Goal: Obtain resource: Download file/media

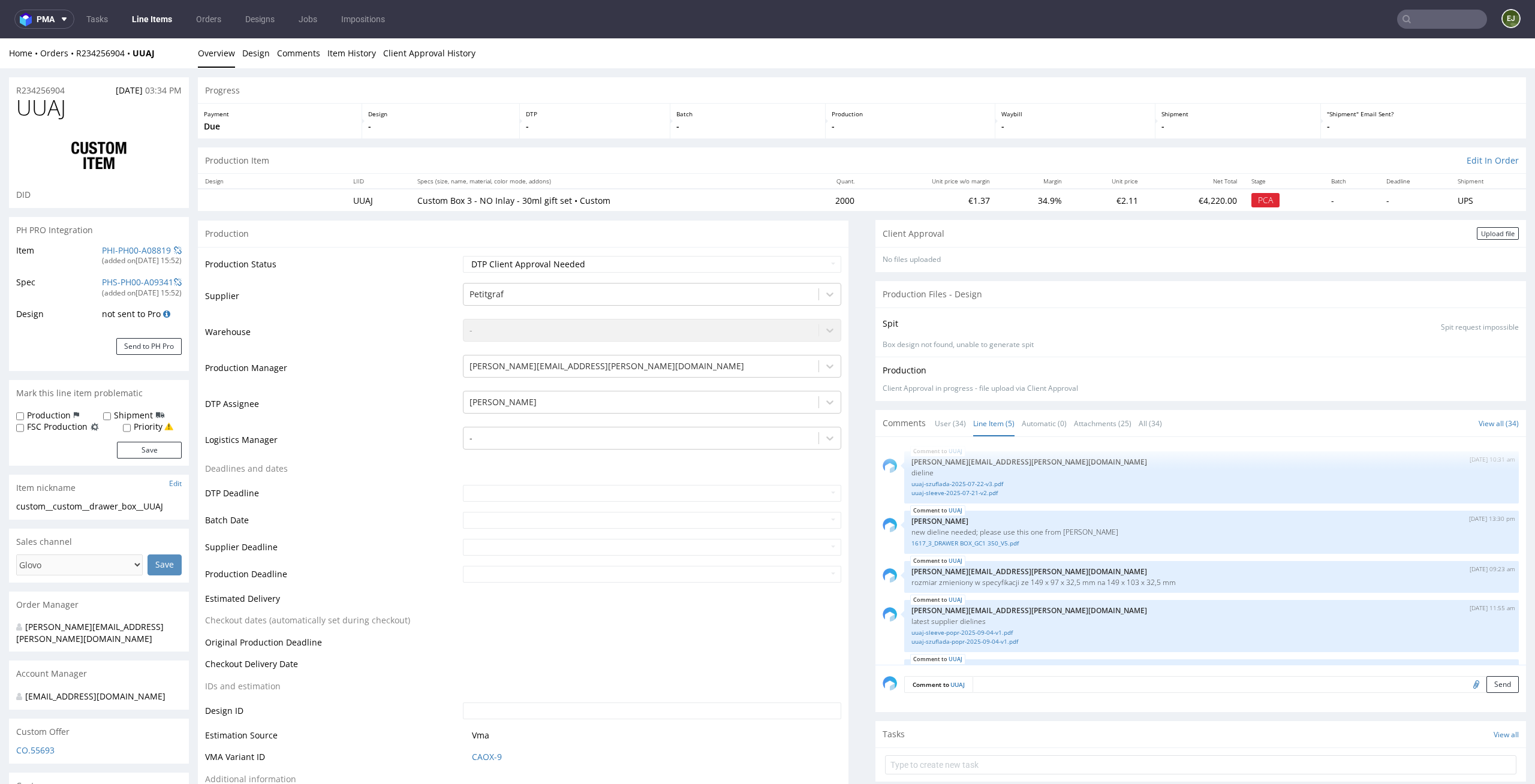
scroll to position [36, 0]
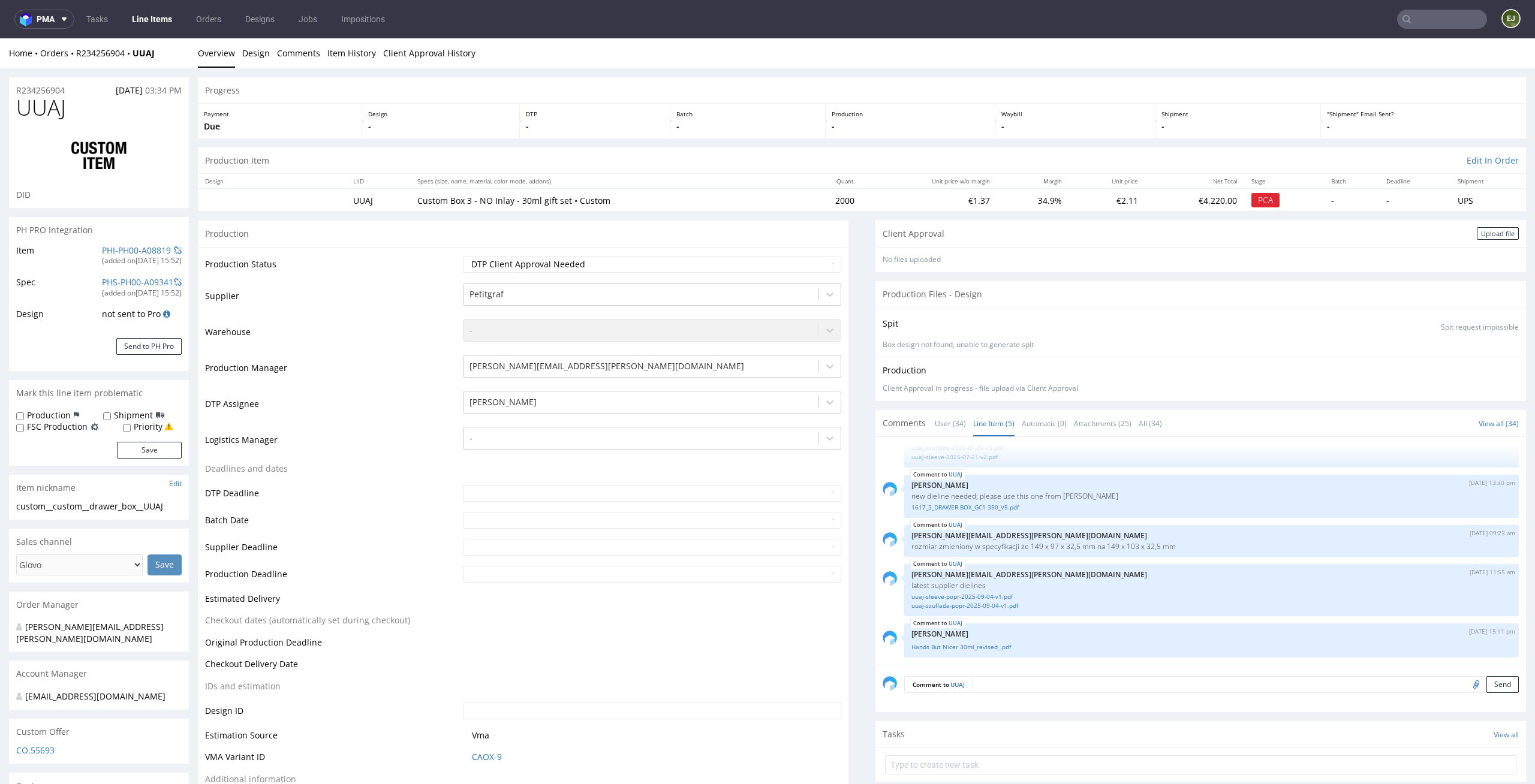
click at [1097, 330] on div "Spit Spit request impossible" at bounding box center [1201, 324] width 636 height 18
click at [1477, 236] on div "Upload file" at bounding box center [1497, 233] width 42 height 13
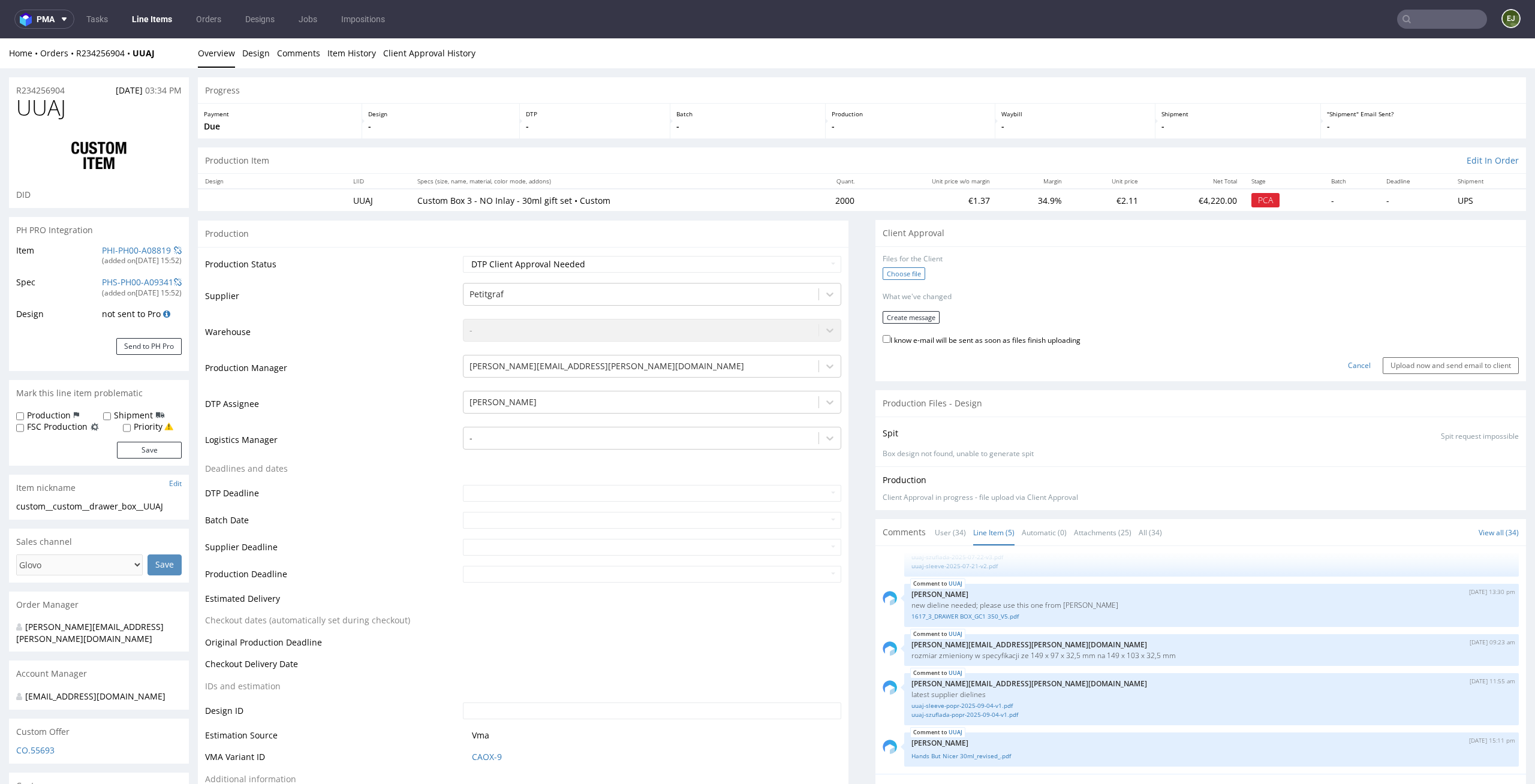
click at [909, 275] on label "Choose file" at bounding box center [904, 273] width 43 height 13
click at [0, 38] on input "Choose file" at bounding box center [0, 38] width 0 height 0
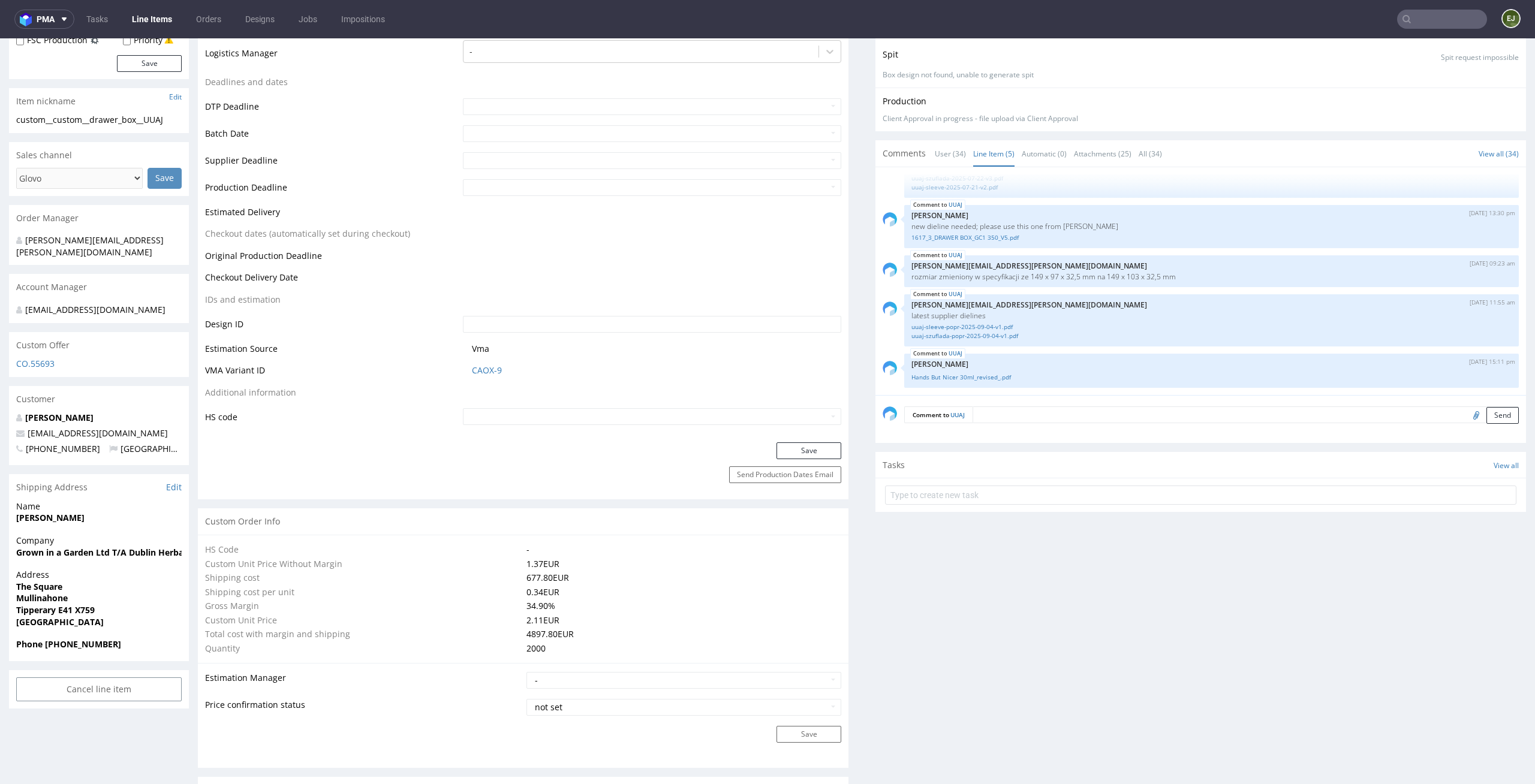
scroll to position [0, 0]
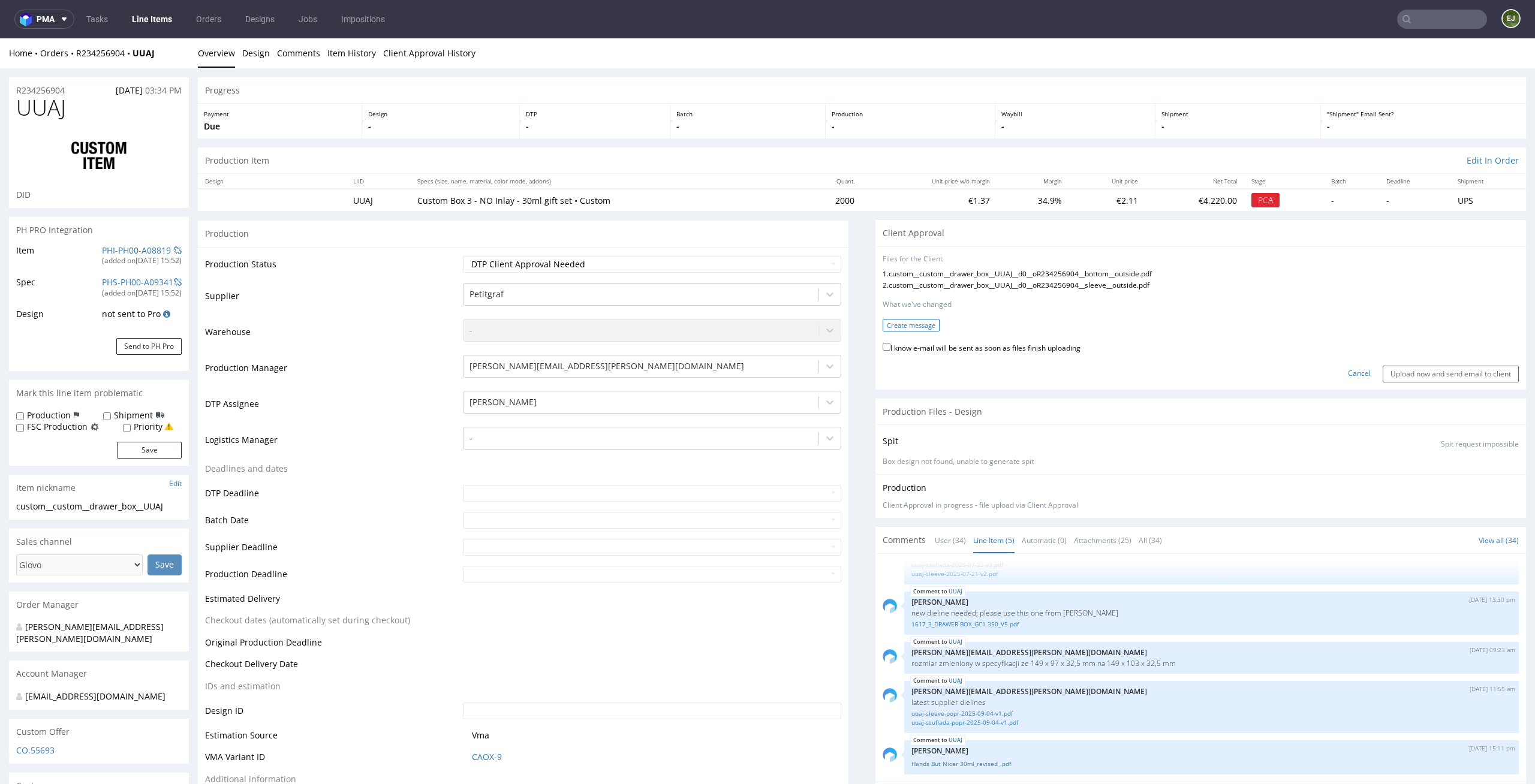
click at [900, 325] on button "Create message" at bounding box center [910, 325] width 57 height 13
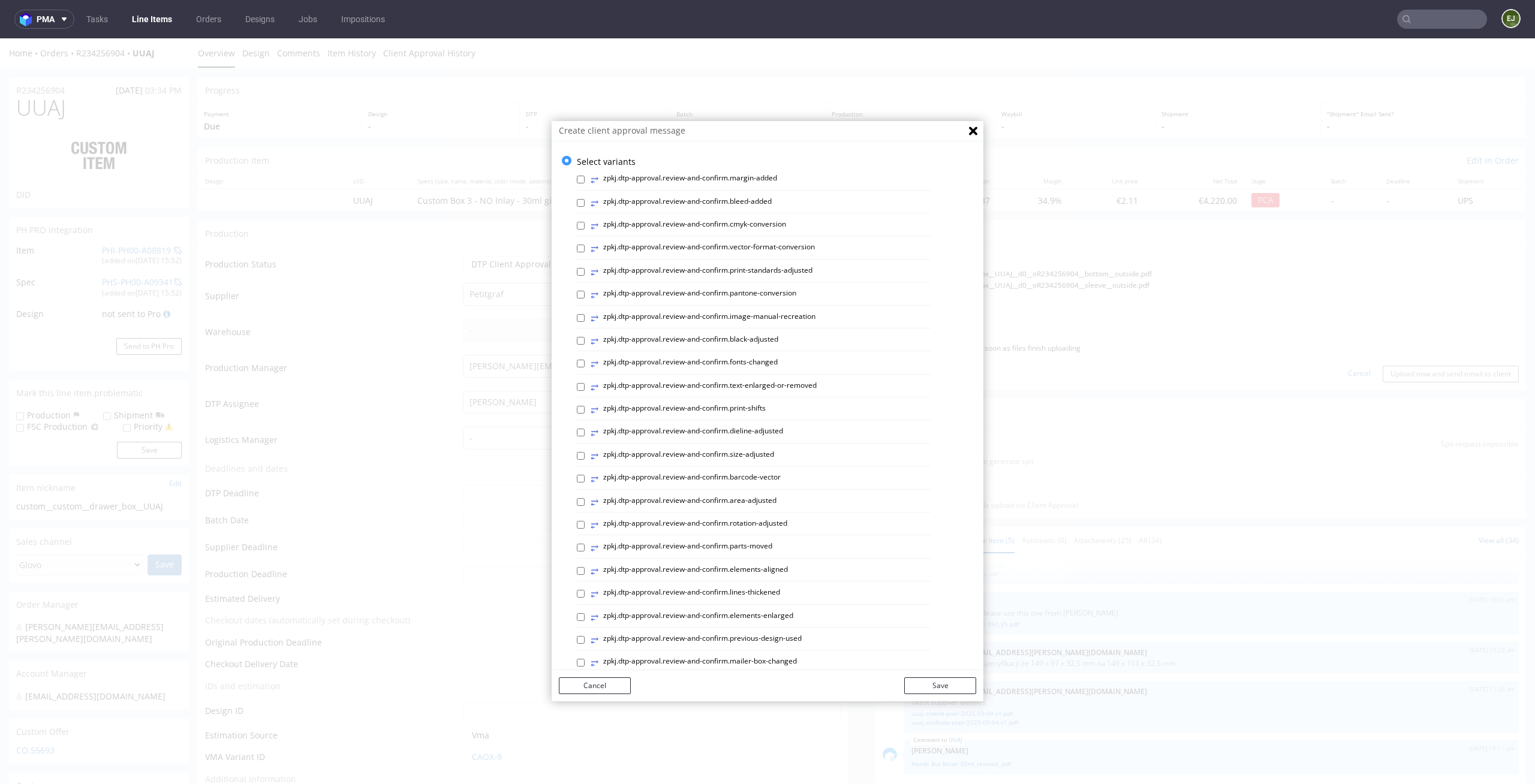
scroll to position [329, 0]
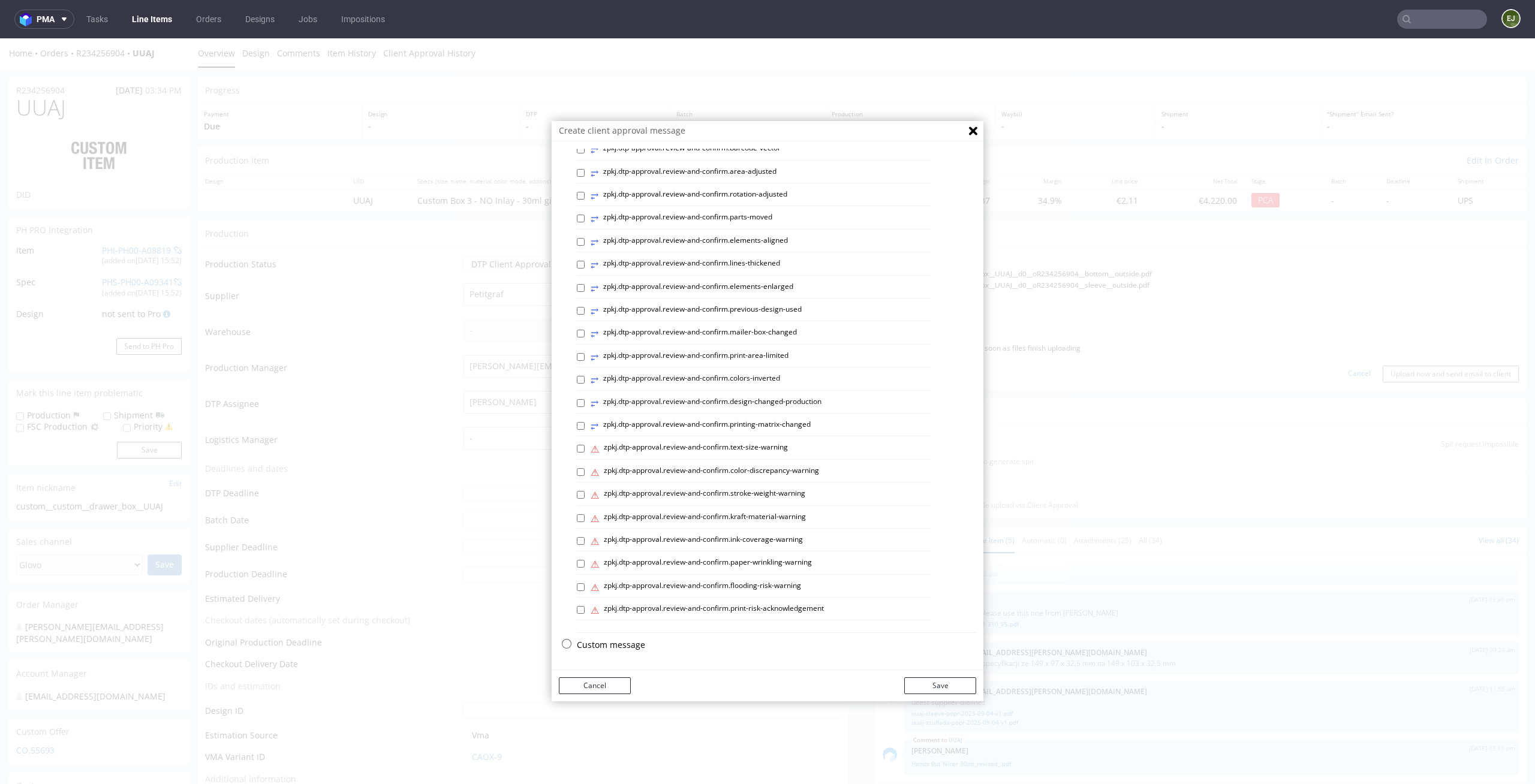
click at [601, 639] on p "Custom message" at bounding box center [776, 645] width 399 height 12
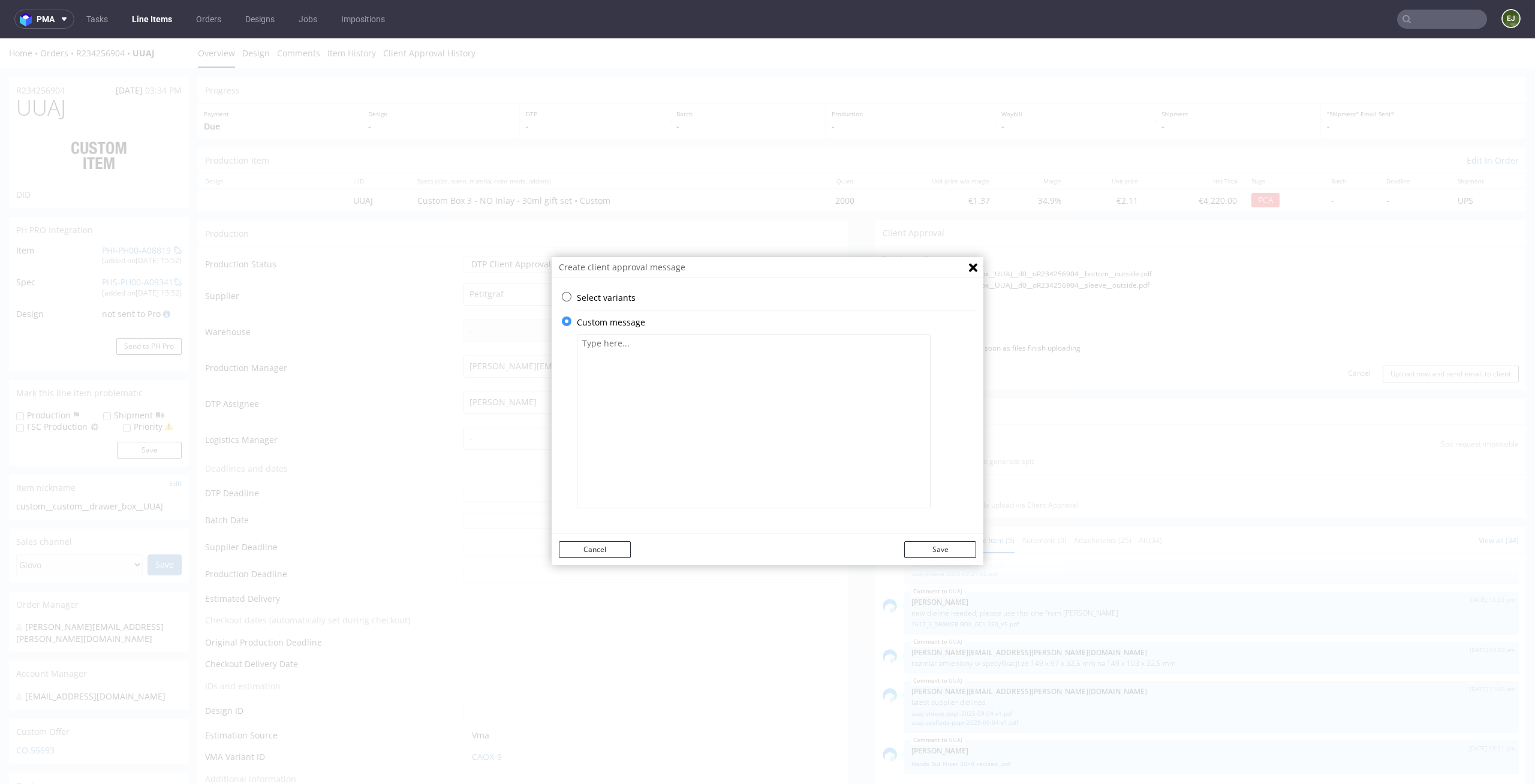
click at [639, 347] on textarea at bounding box center [754, 421] width 354 height 174
paste textarea "• We've thickened some lines in your design (for text elements) to meet the min…"
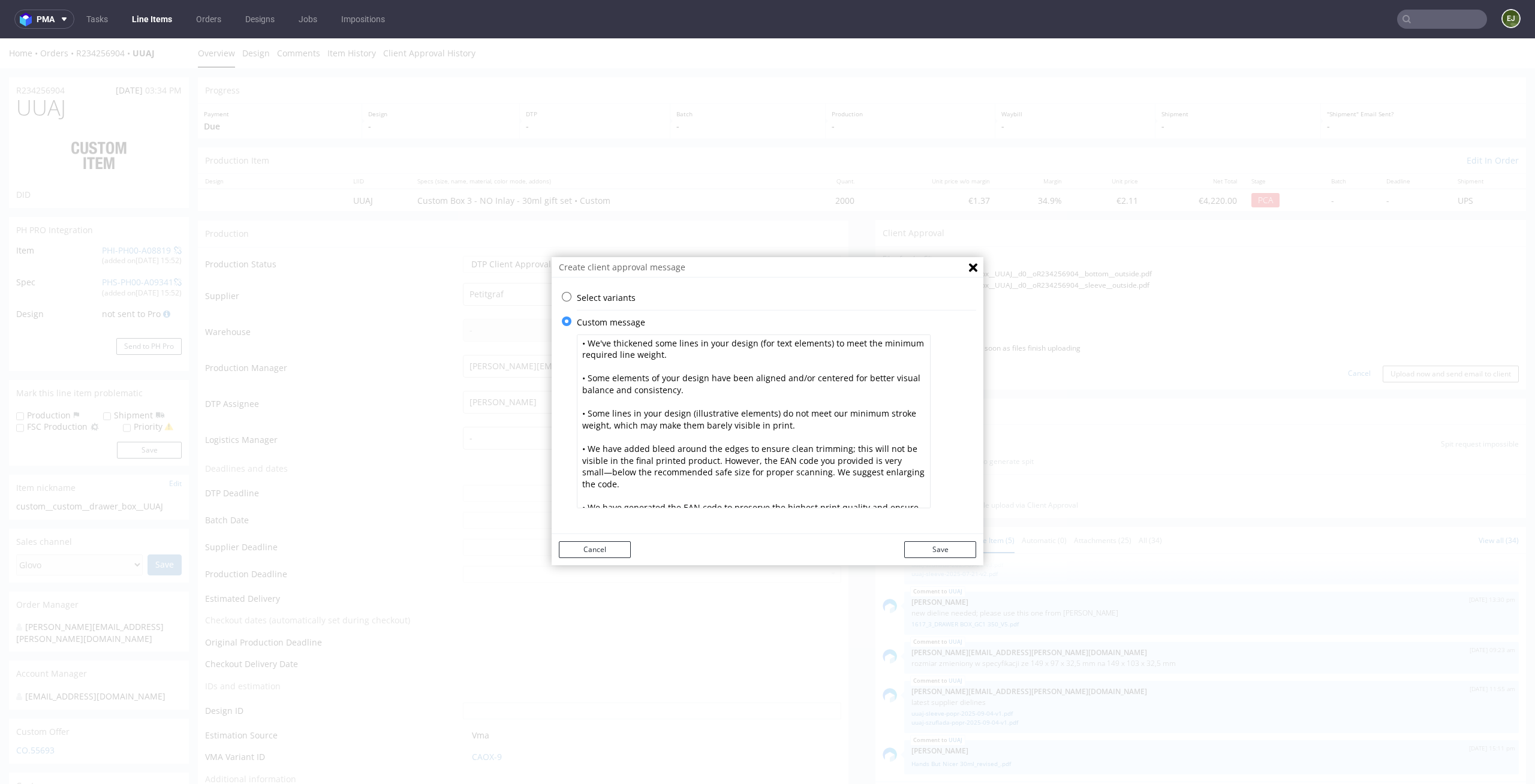
scroll to position [5, 0]
drag, startPoint x: 912, startPoint y: 468, endPoint x: 707, endPoint y: 459, distance: 205.2
click at [707, 459] on textarea "• We've thickened some lines in your design (for text elements) to meet the min…" at bounding box center [754, 421] width 354 height 174
click at [658, 504] on textarea "• We've thickened some lines in your design (for text elements) to meet the min…" at bounding box center [754, 421] width 354 height 174
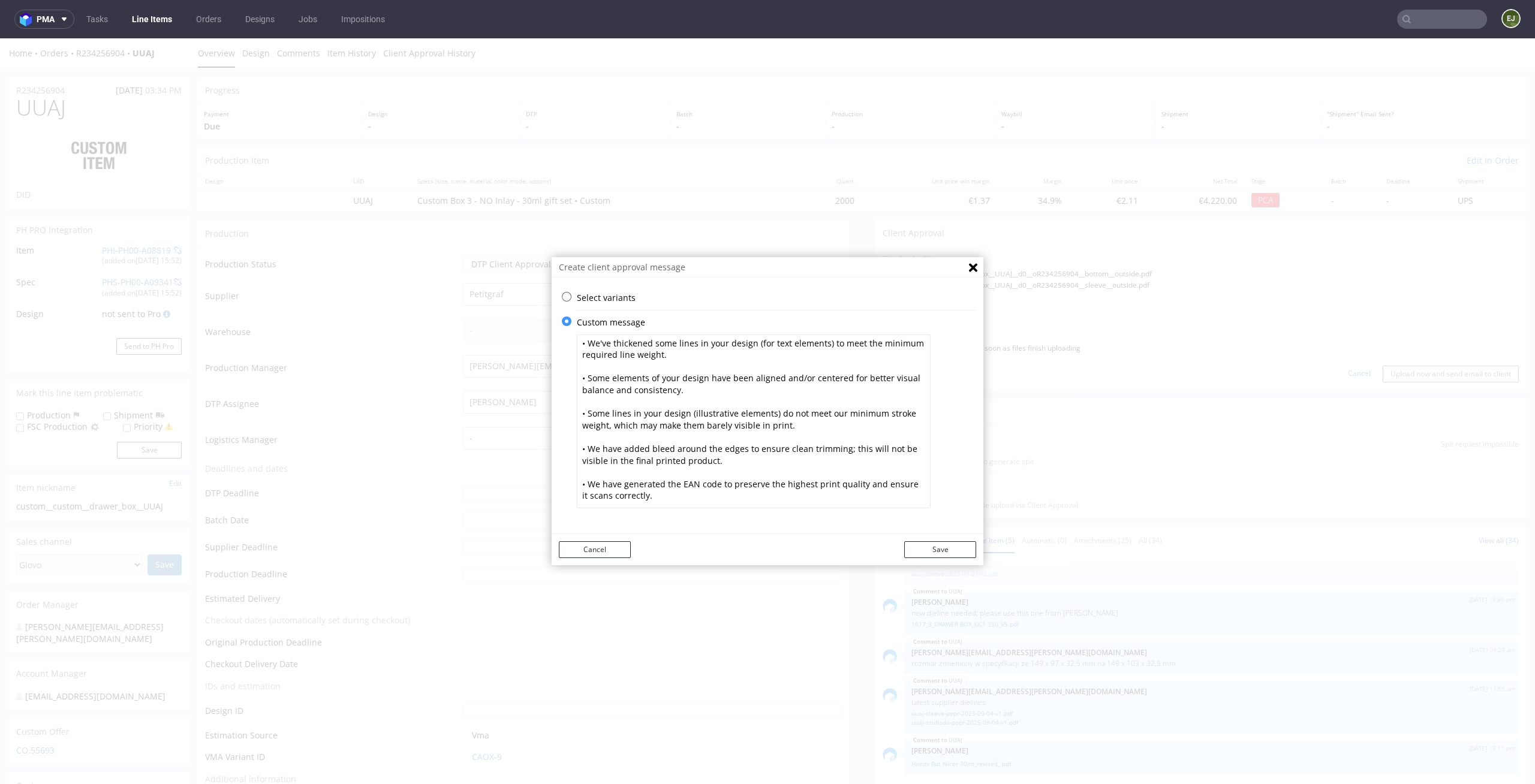
paste textarea "However, the EAN code you provided is very small—below the recommended safe siz…"
type textarea "• We've thickened some lines in your design (for text elements) to meet the min…"
click at [939, 548] on button "Save" at bounding box center [940, 549] width 72 height 17
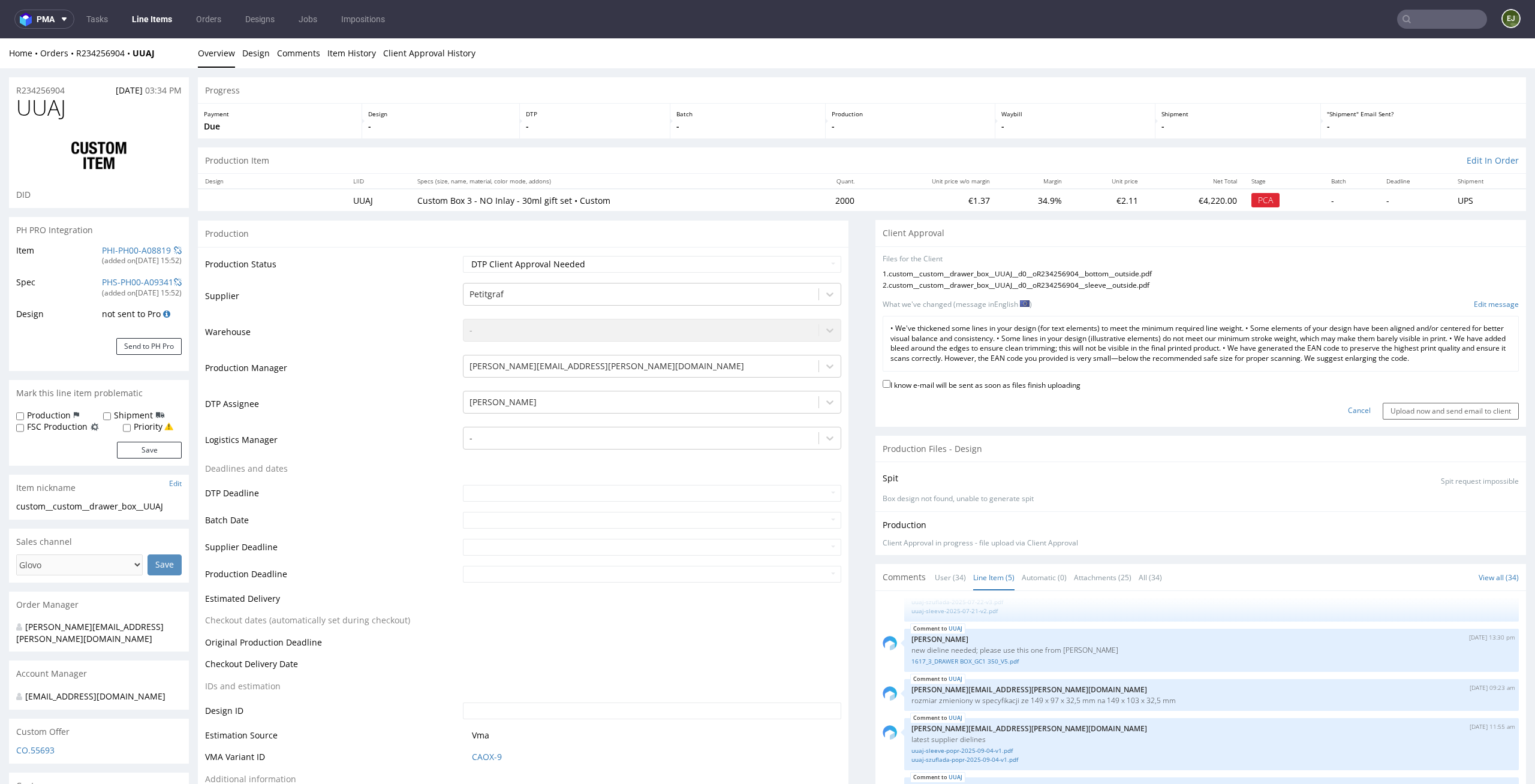
click at [1040, 389] on label "I know e-mail will be sent as soon as files finish uploading" at bounding box center [981, 384] width 198 height 13
click at [891, 388] on input "I know e-mail will be sent as soon as files finish uploading" at bounding box center [886, 384] width 8 height 8
checkbox input "true"
click at [1383, 406] on input "Upload now and send email to client" at bounding box center [1450, 411] width 136 height 17
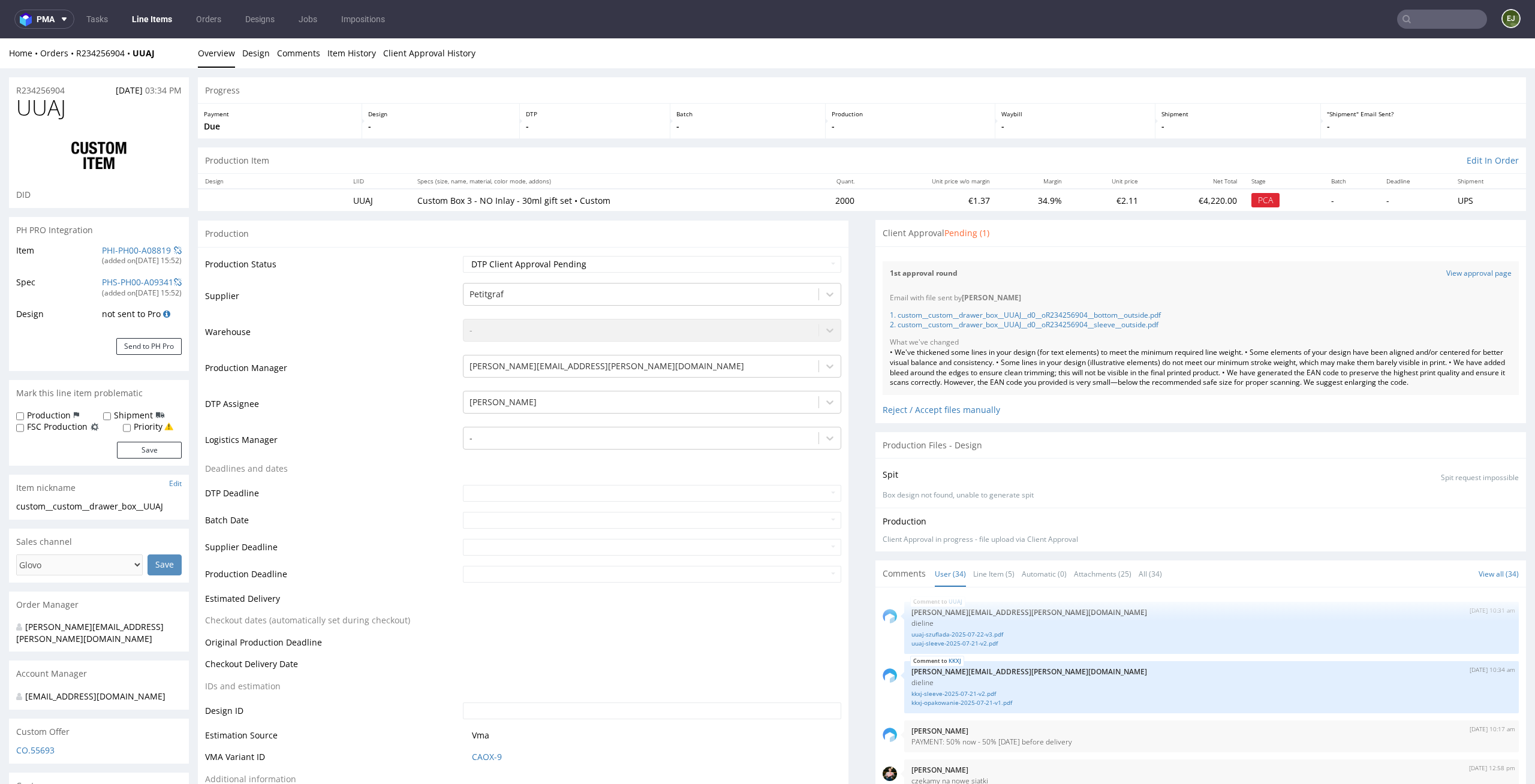
scroll to position [1656, 0]
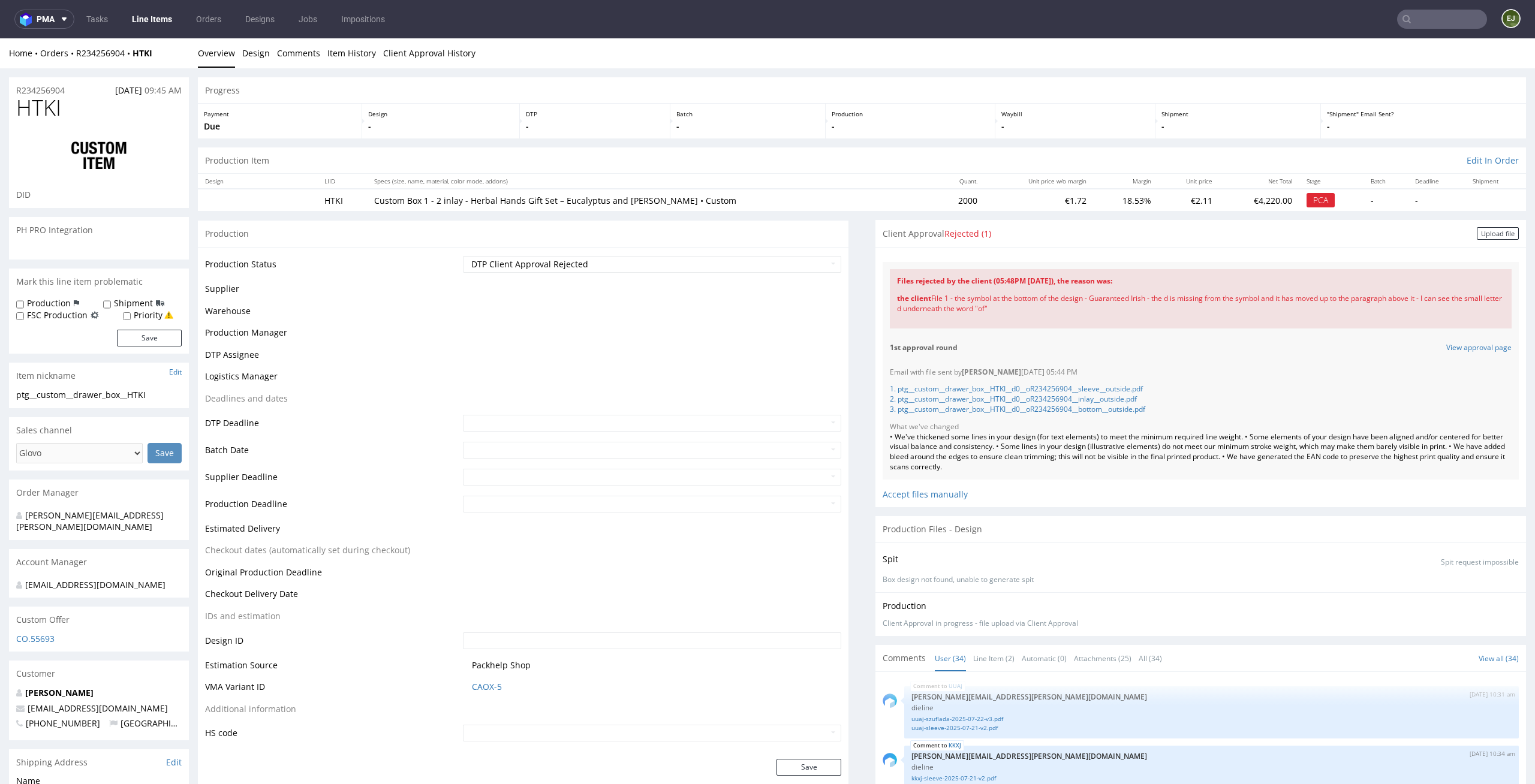
scroll to position [1656, 0]
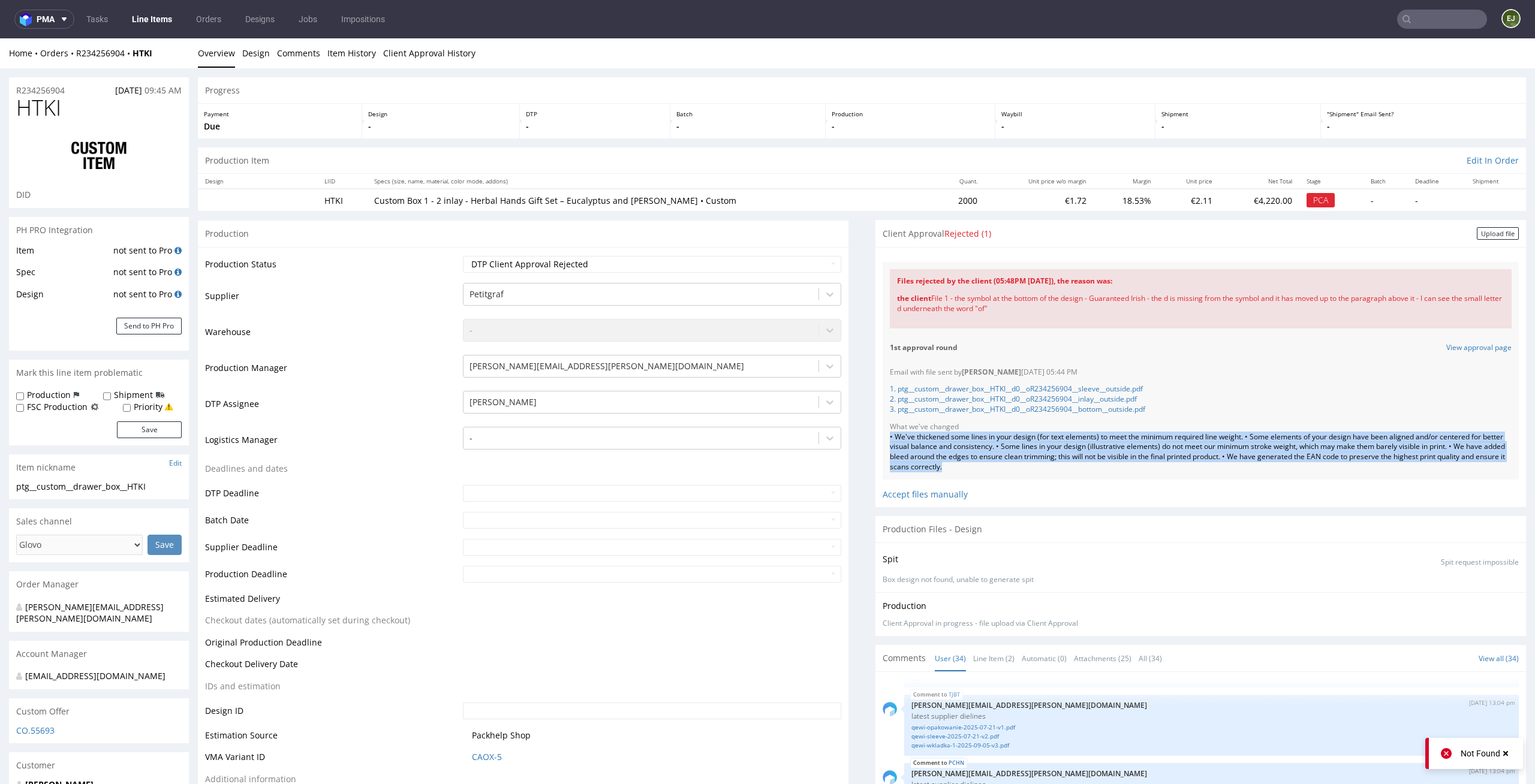
drag, startPoint x: 1044, startPoint y: 471, endPoint x: 865, endPoint y: 434, distance: 182.8
click at [875, 434] on div "Files for the Client Choose file What we've changed Create message I know e-mai…" at bounding box center [1200, 376] width 650 height 260
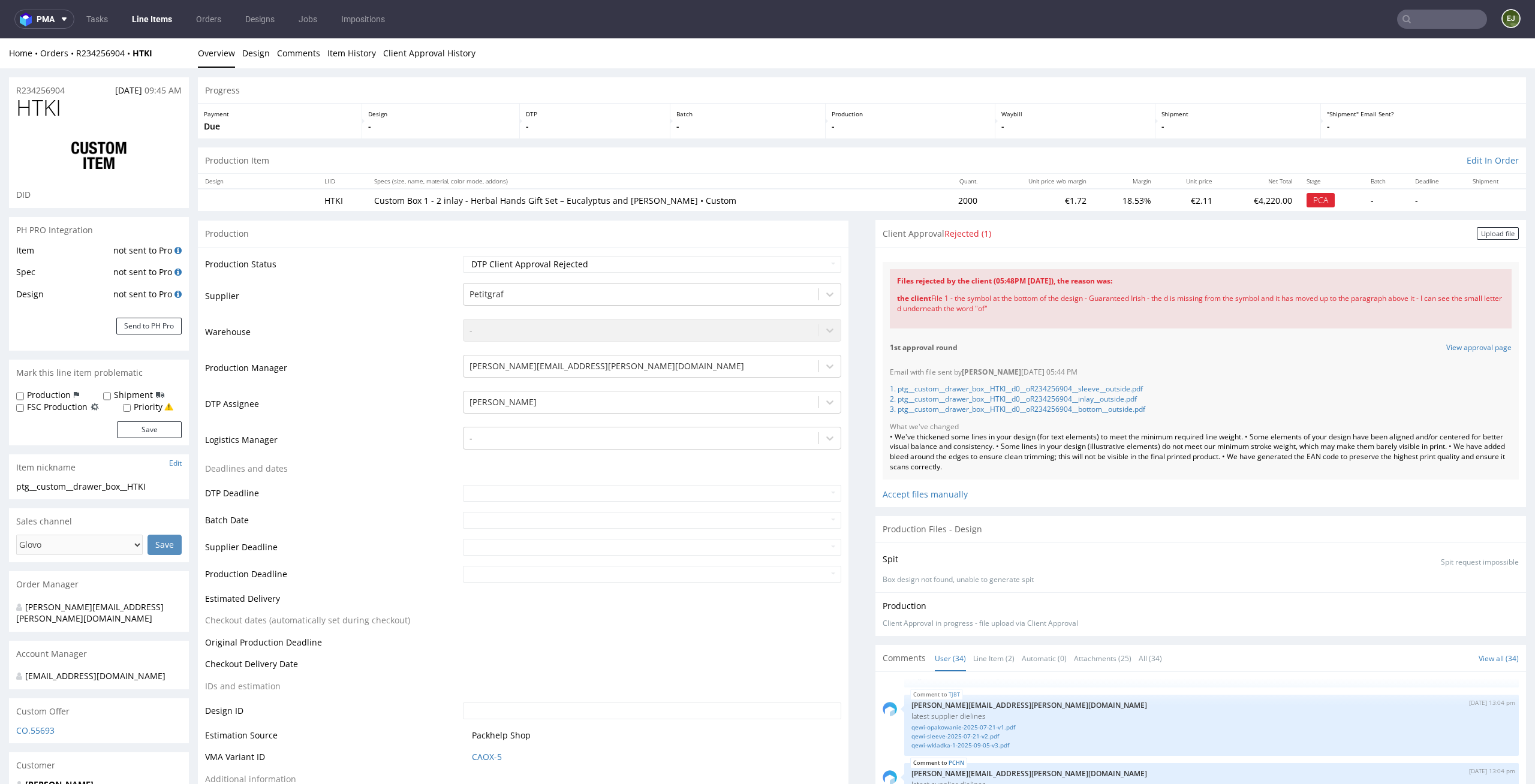
click at [1418, 24] on input "text" at bounding box center [1441, 19] width 90 height 19
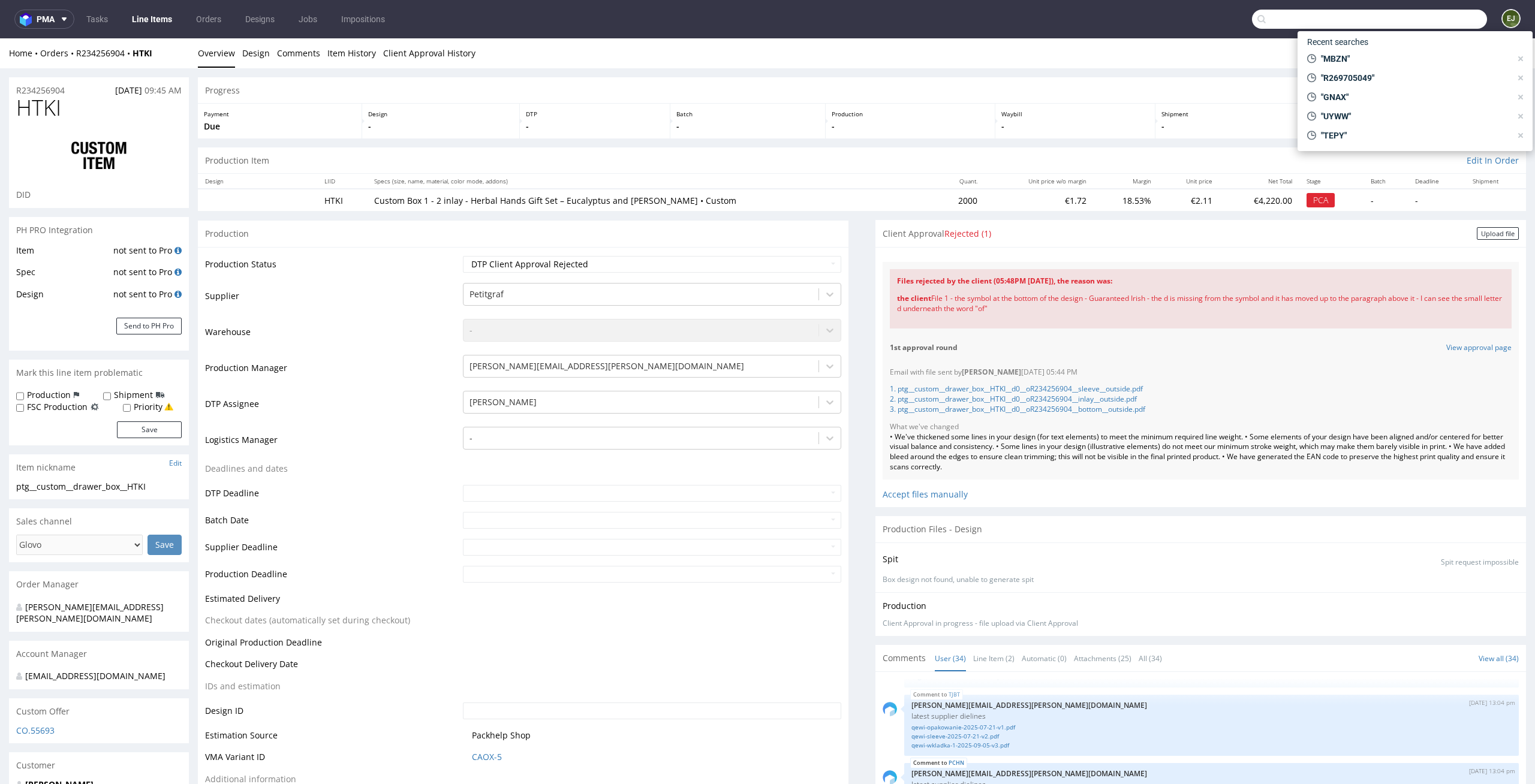
paste input "KKXJ"
type input "KKXJ"
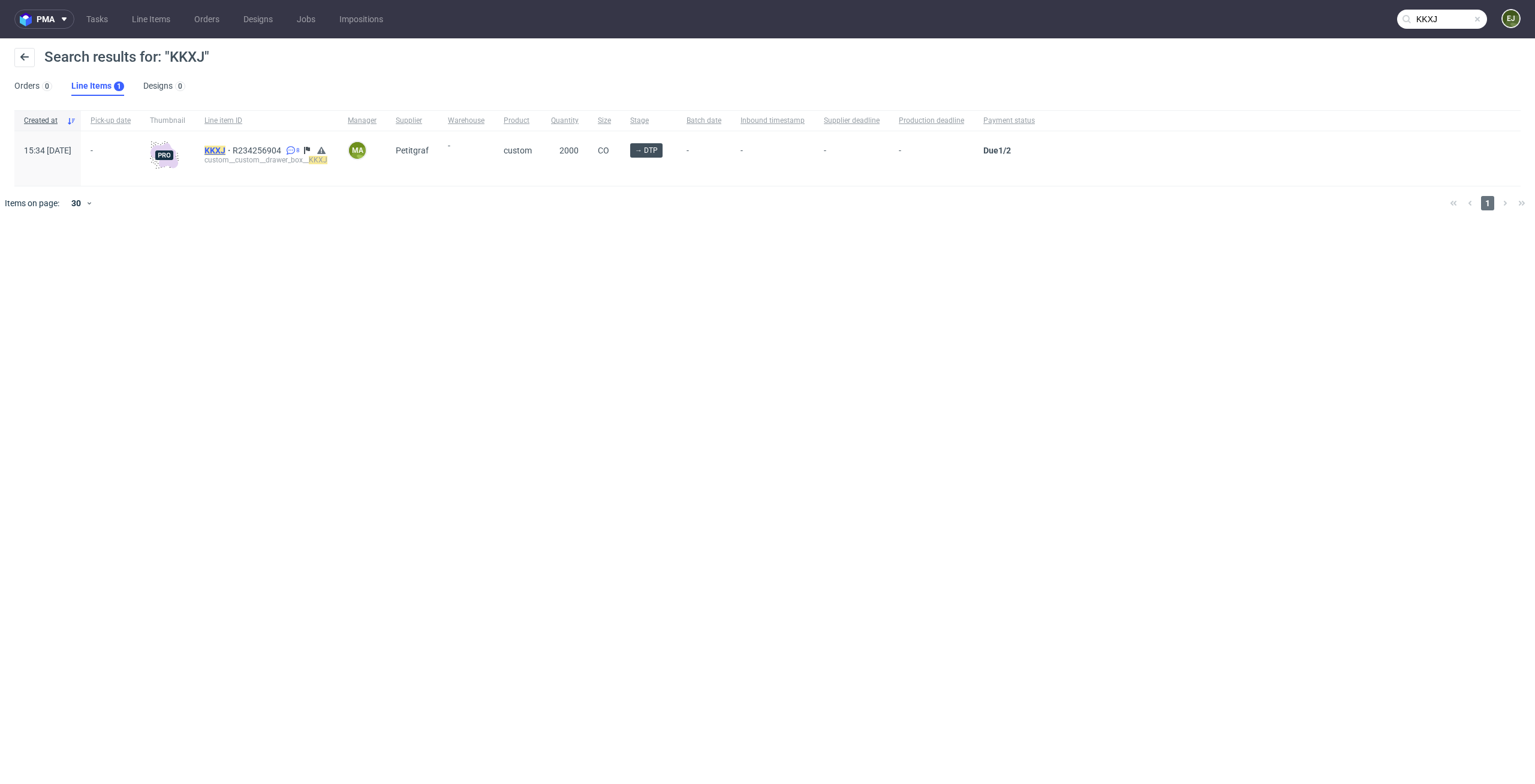
click at [225, 149] on mark "KKXJ" at bounding box center [215, 150] width 21 height 10
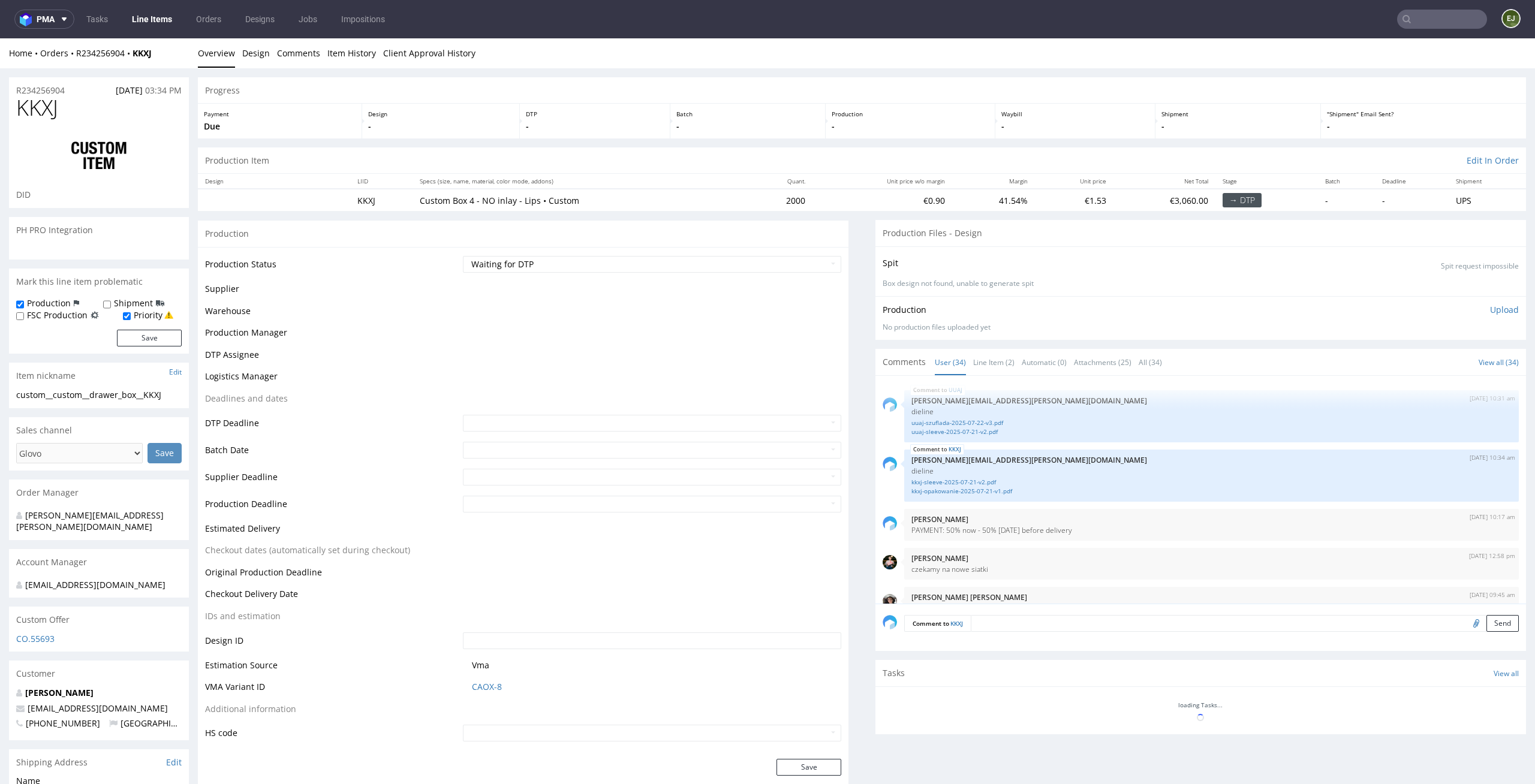
scroll to position [1656, 0]
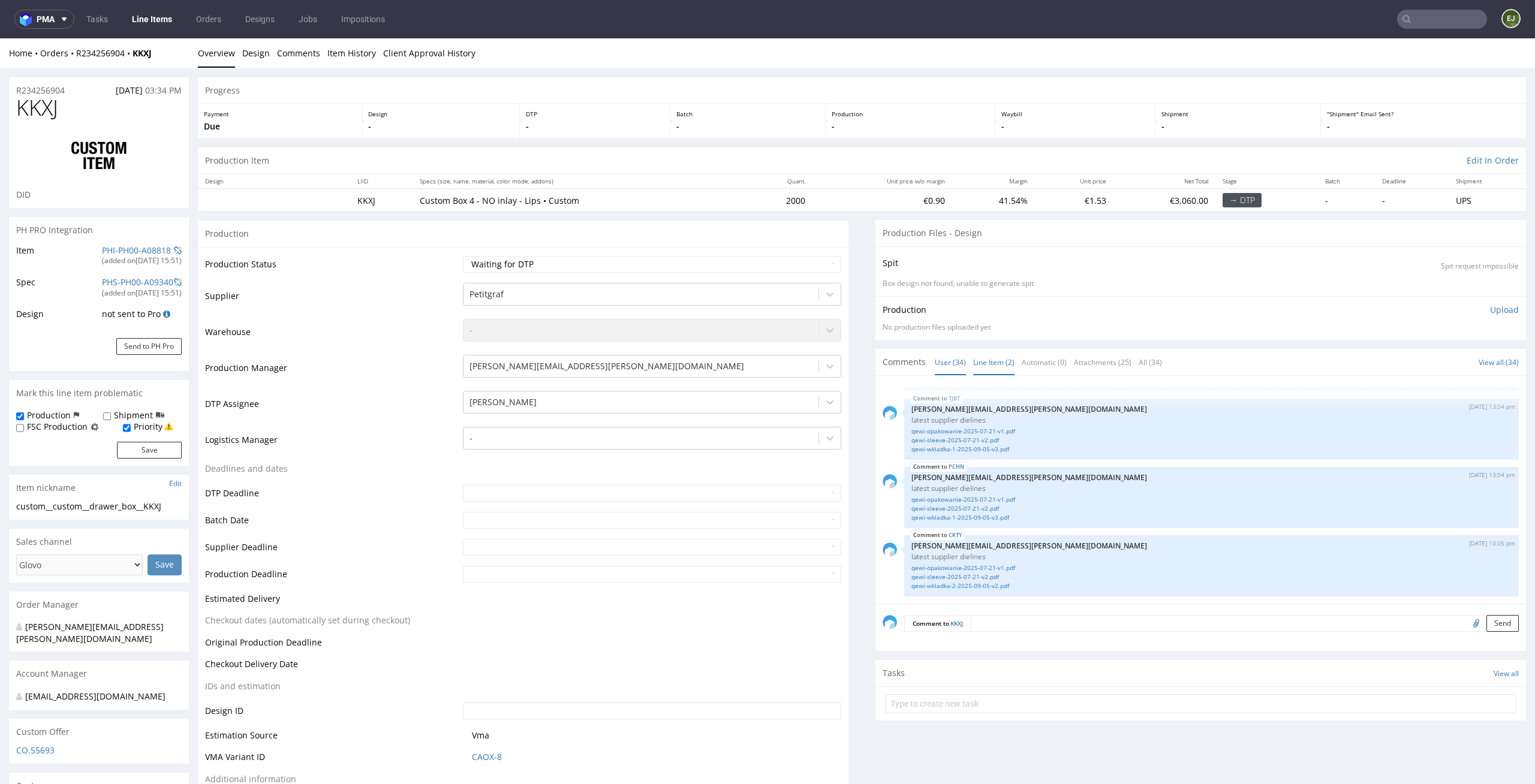
click at [974, 365] on link "Line Item (2)" at bounding box center [994, 362] width 41 height 26
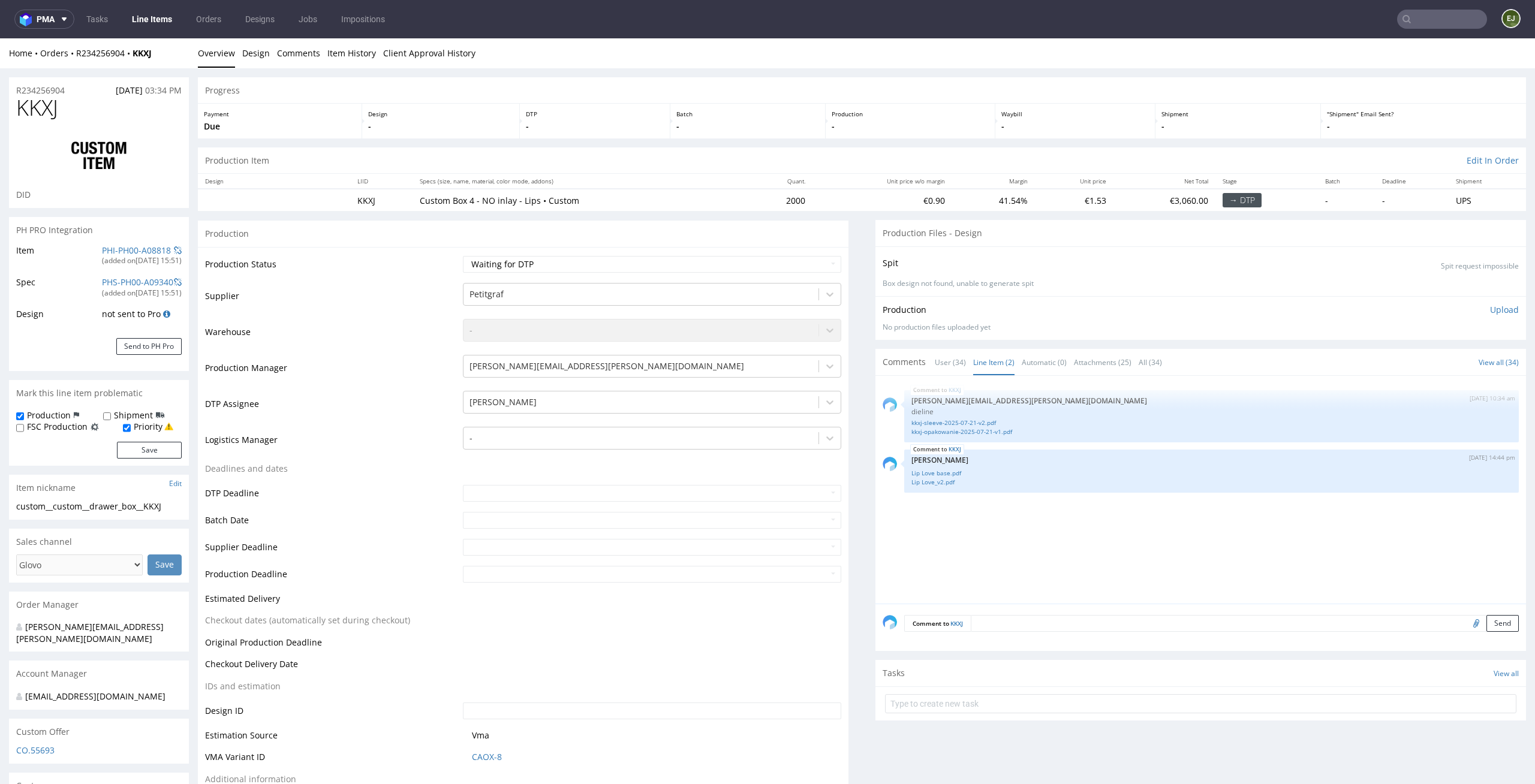
scroll to position [68, 0]
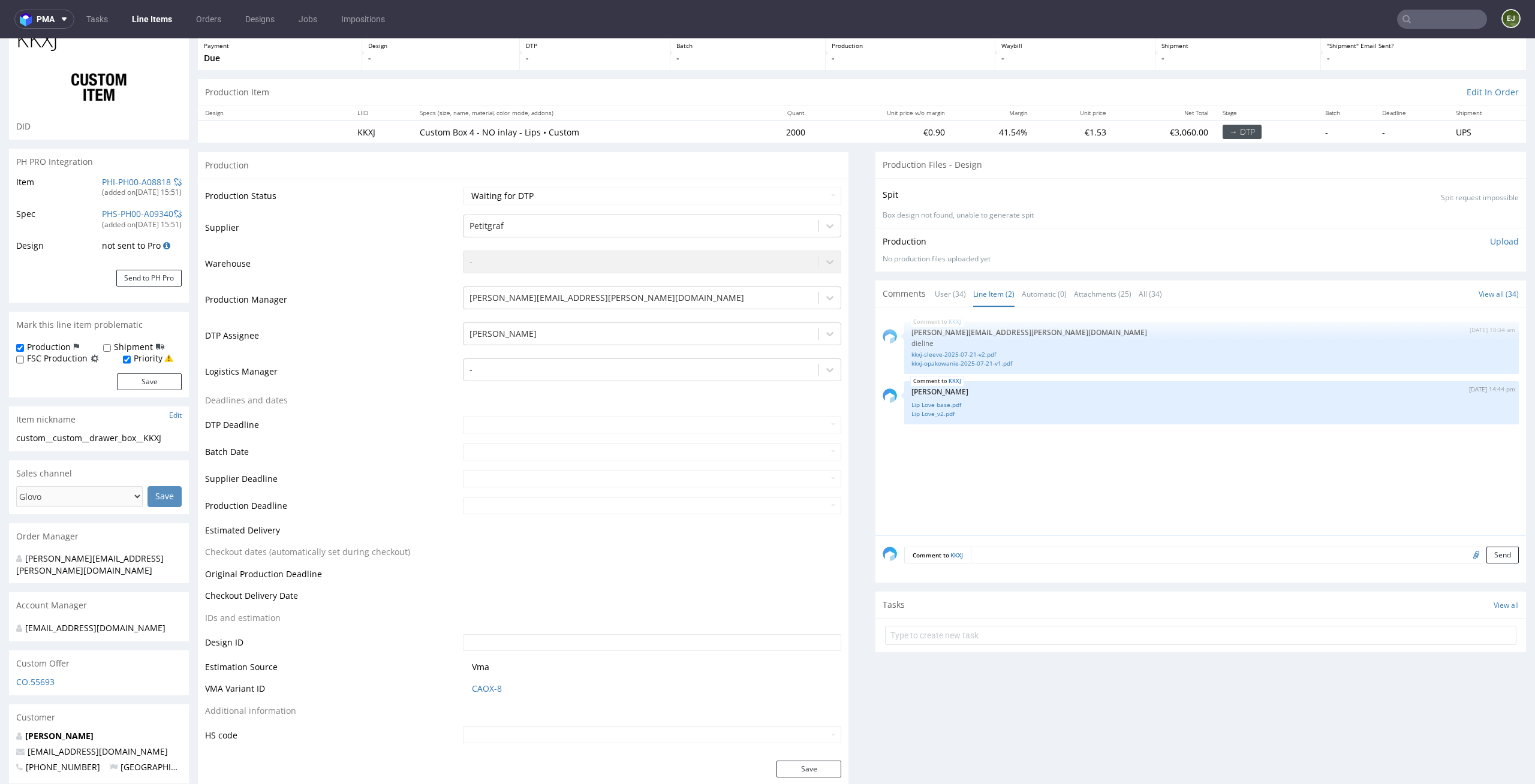
click at [974, 503] on div "KKXJ 22nd Jul 25 | 10:34 am maciej.sikora@packhelp.com dieline kkxj-sleeve-2025…" at bounding box center [1204, 425] width 643 height 221
click at [957, 357] on link "kkxj-sleeve-2025-07-21-v2.pdf" at bounding box center [1211, 354] width 600 height 9
click at [935, 448] on div "KKXJ 22nd Jul 25 | 10:34 am maciej.sikora@packhelp.com dieline kkxj-sleeve-2025…" at bounding box center [1204, 425] width 643 height 221
click at [922, 404] on link "Lip Love base.pdf" at bounding box center [1211, 405] width 600 height 9
click at [930, 415] on link "Lip Love_v2.pdf" at bounding box center [1211, 414] width 600 height 9
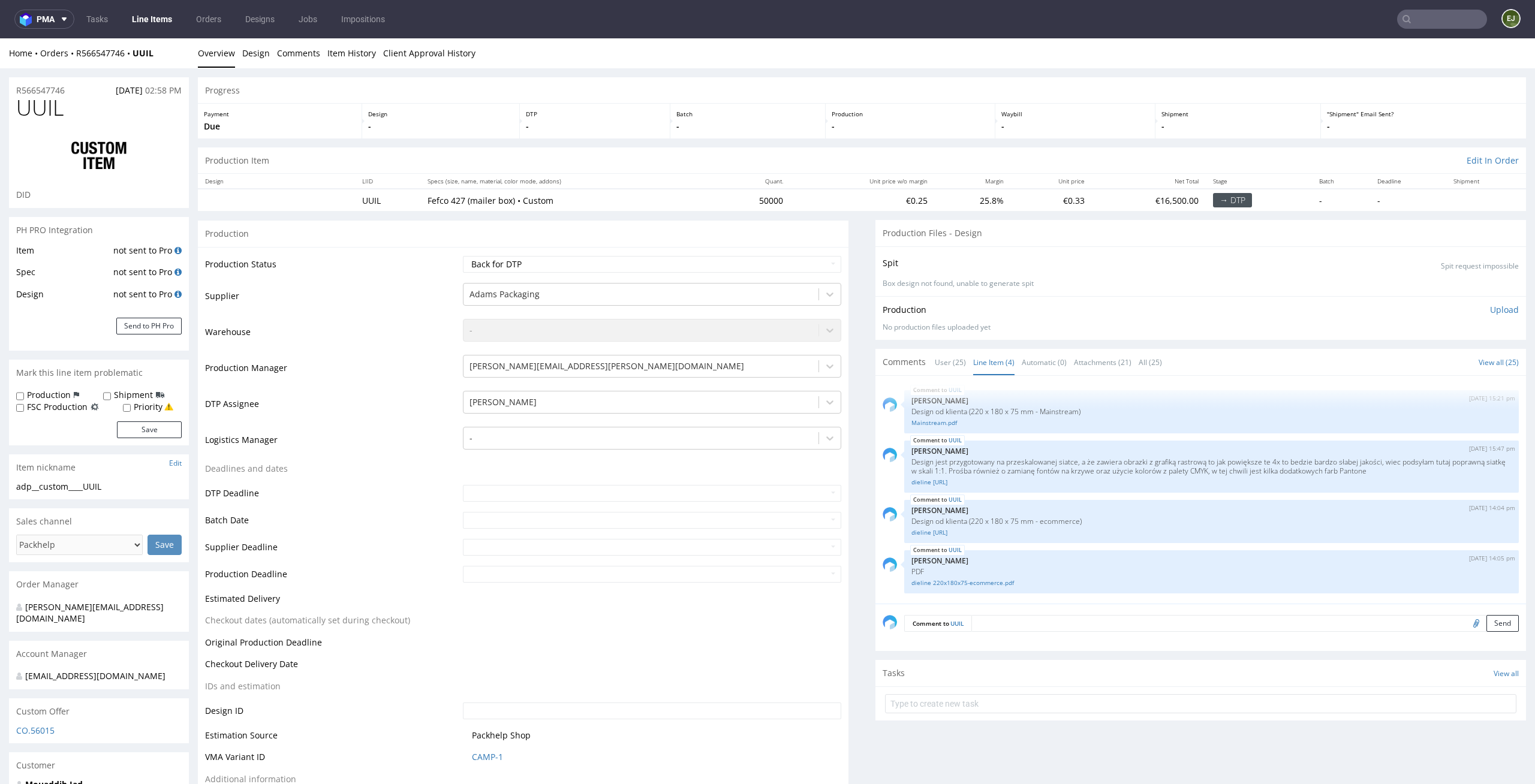
scroll to position [38, 0]
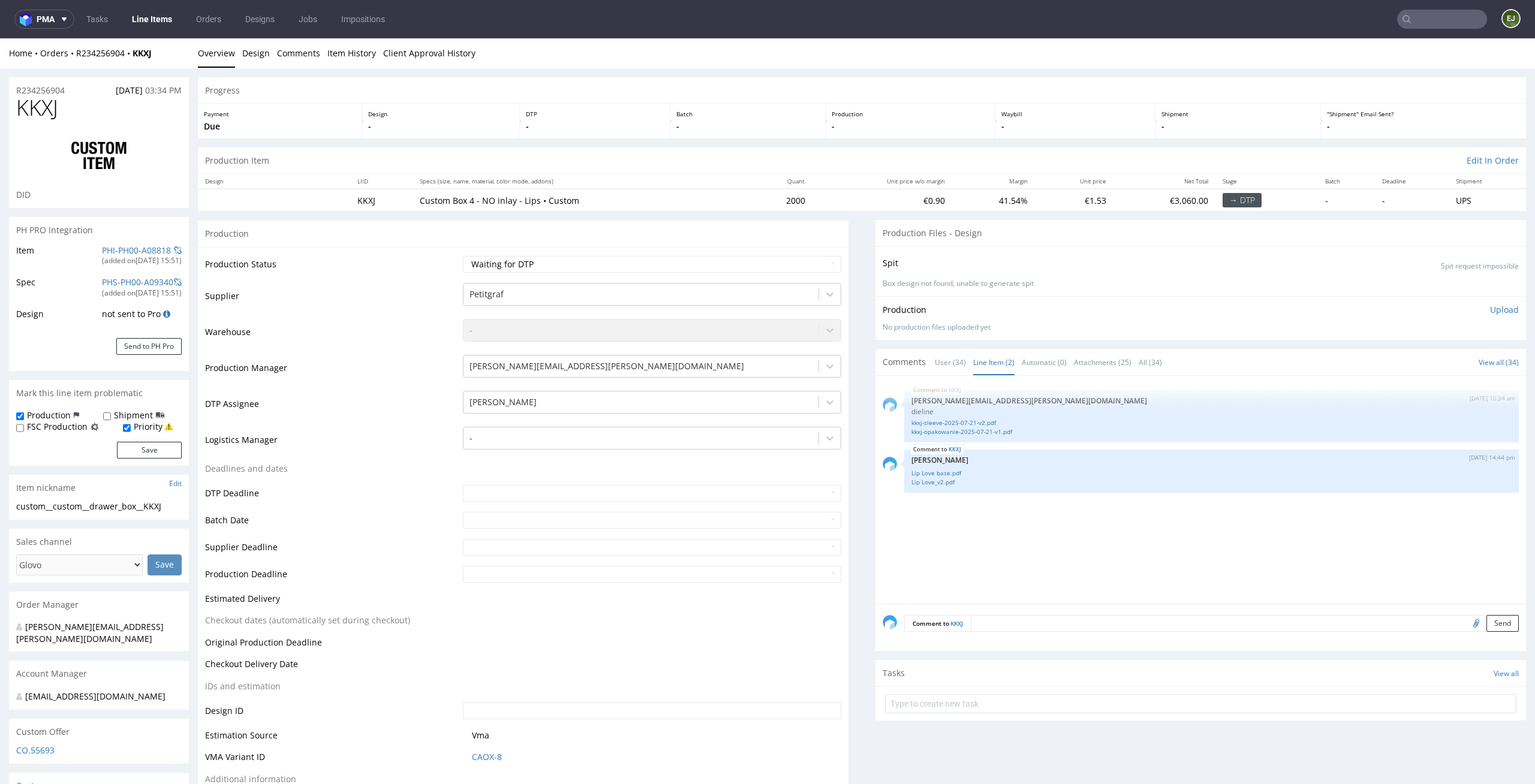
click at [709, 170] on div "Production Item Edit In Order" at bounding box center [862, 160] width 1328 height 27
drag, startPoint x: 178, startPoint y: 505, endPoint x: 0, endPoint y: 504, distance: 178.0
copy div "custom__custom__drawer_box__KKXJ"
drag, startPoint x: 71, startPoint y: 85, endPoint x: 0, endPoint y: 88, distance: 71.1
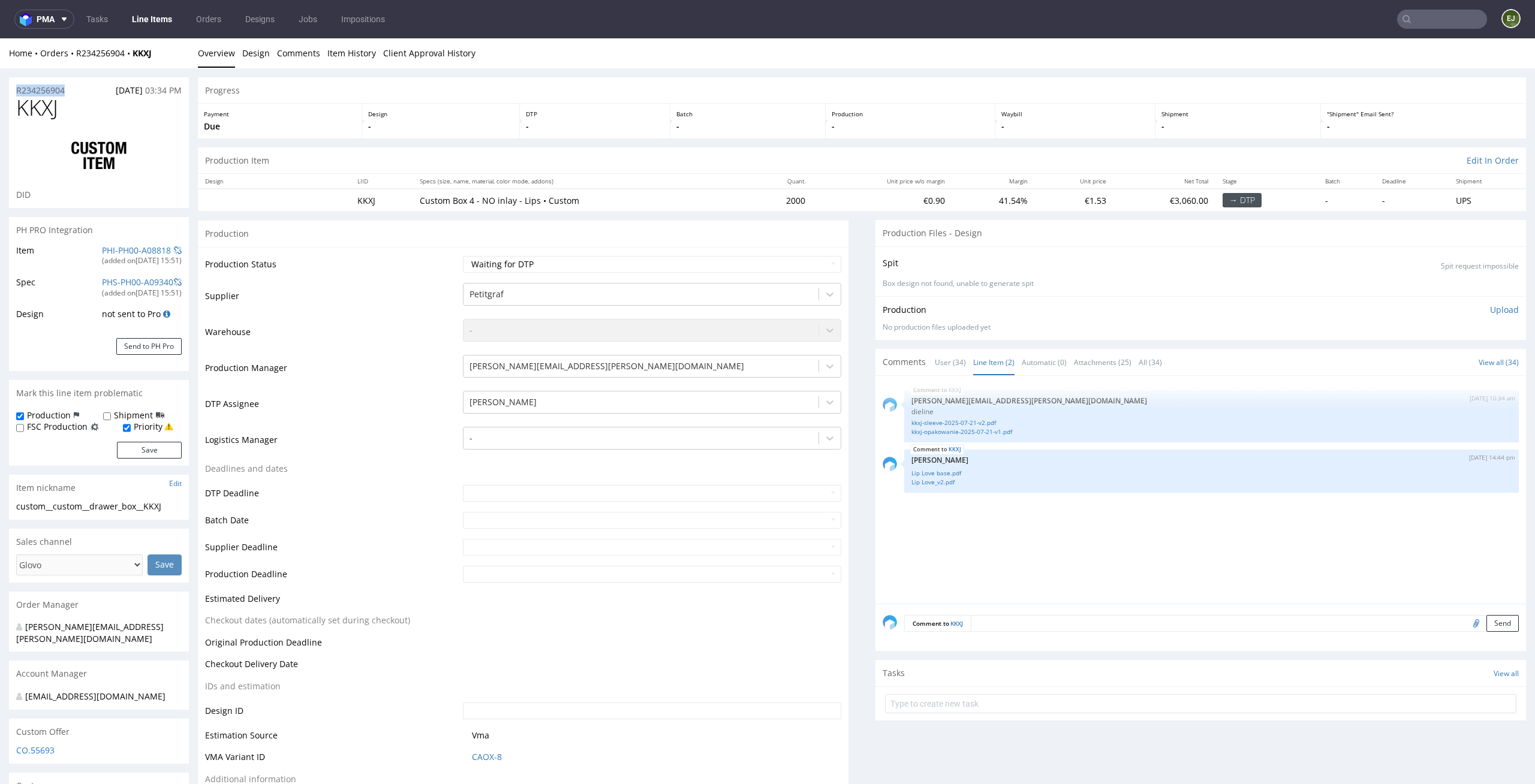
copy p "R234256904"
click at [923, 431] on link "kkxj-opakowanie-2025-07-21-v1.pdf" at bounding box center [1211, 431] width 600 height 9
click at [927, 471] on link "Lip Love base.pdf" at bounding box center [1211, 473] width 600 height 9
